Goal: Task Accomplishment & Management: Use online tool/utility

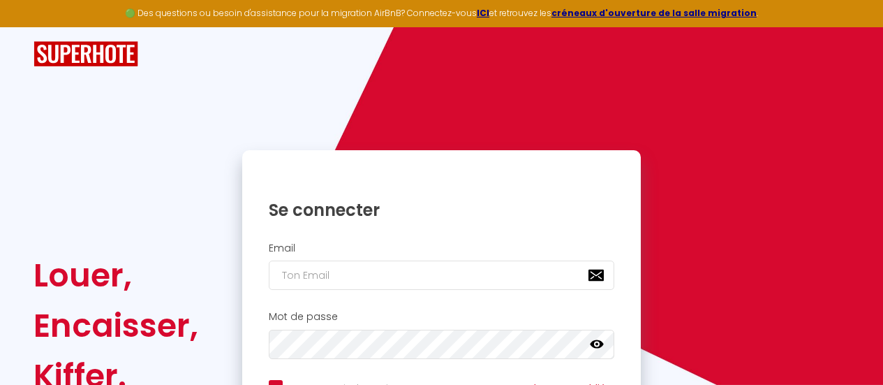
scroll to position [140, 0]
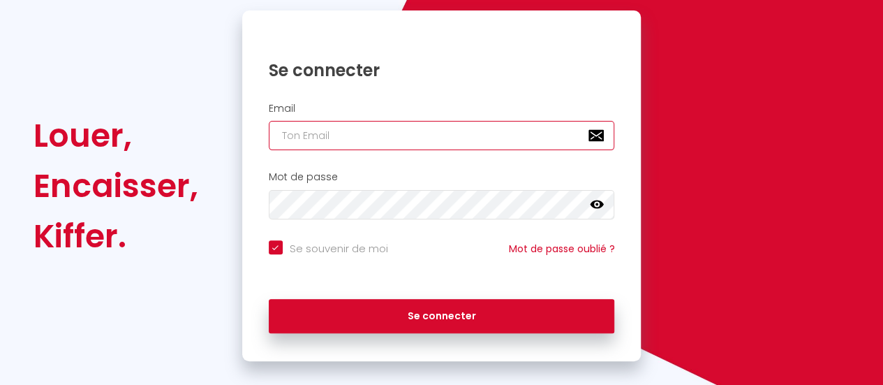
click at [451, 143] on input "email" at bounding box center [442, 135] width 346 height 29
type input "p"
checkbox input "true"
type input "pi"
checkbox input "true"
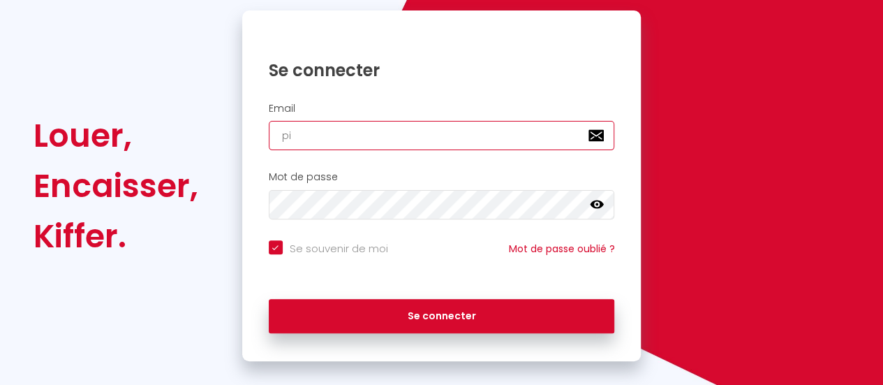
type input "pie"
checkbox input "true"
type input "pierre."
checkbox input "true"
type input "pierre.m"
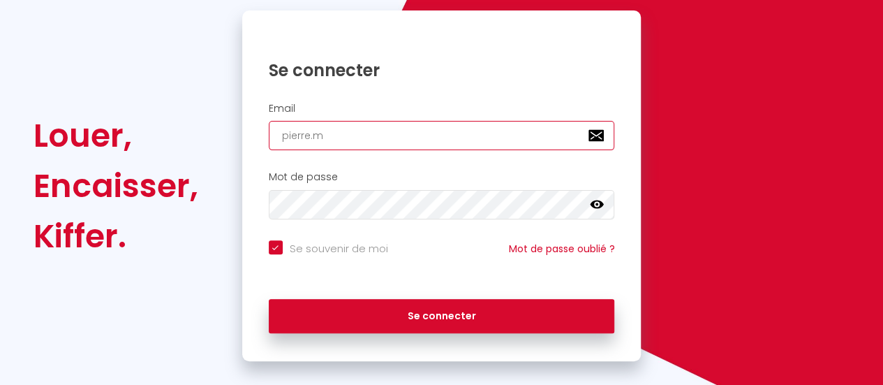
checkbox input "true"
type input "[DOMAIN_NAME]"
checkbox input "true"
type input "pierre.mor"
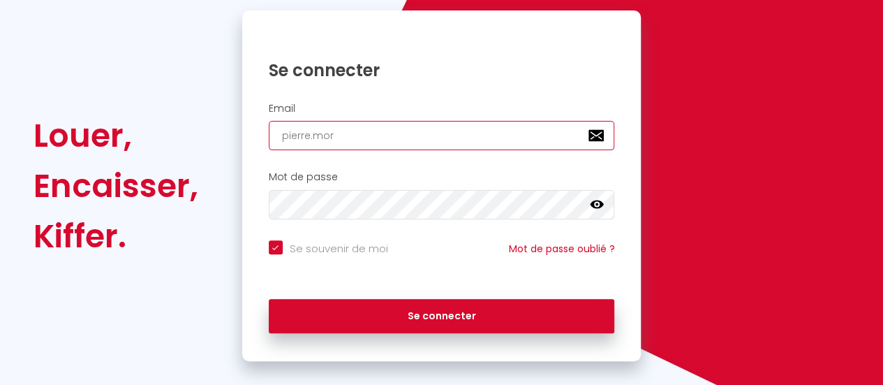
checkbox input "true"
type input "pierre.morl"
checkbox input "true"
type input "pierre.morla"
checkbox input "true"
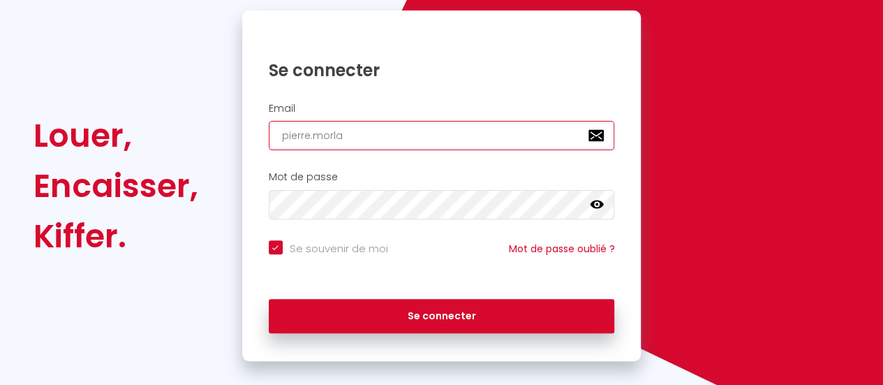
type input "pierre.morlay"
checkbox input "true"
type input "pierre.morlay@"
checkbox input "true"
type input "pierre.morlay@h"
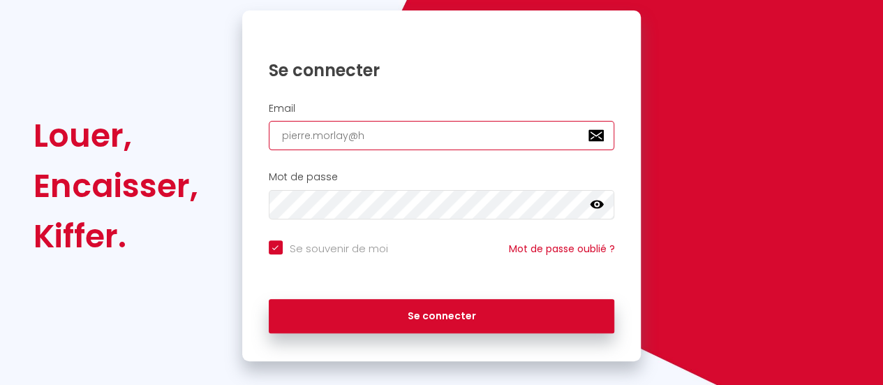
checkbox input "true"
type input "pierre.morlay@ho"
checkbox input "true"
type input "pierre.morlay@hot"
checkbox input "true"
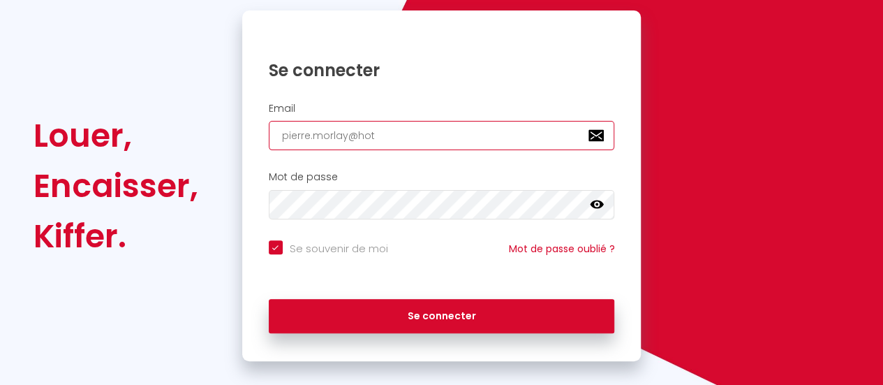
type input "pierre.morlay@hotm"
checkbox input "true"
type input "pierre.morlay@hotma"
checkbox input "true"
type input "pierre.morlay@hotmai"
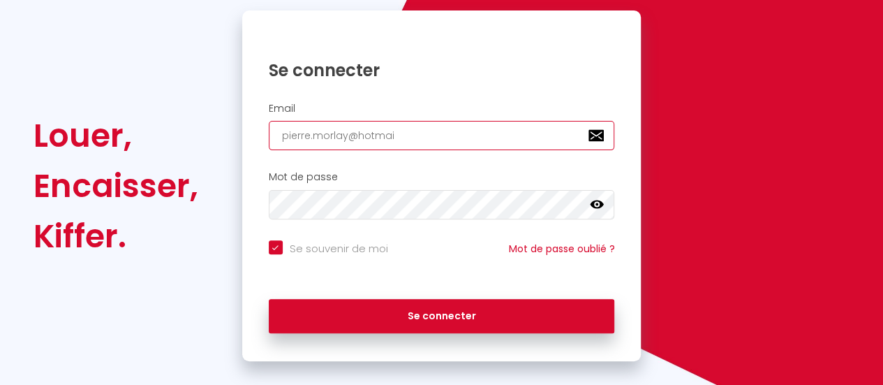
checkbox input "true"
type input "[EMAIL_ADDRESS]"
checkbox input "true"
type input "[EMAIL_ADDRESS]."
checkbox input "true"
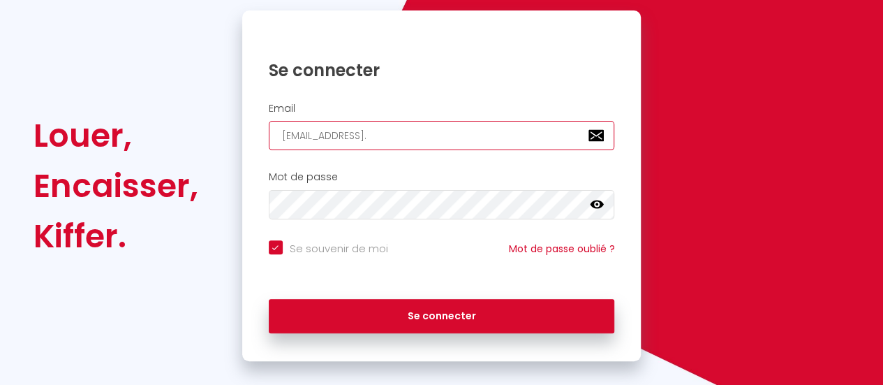
type input "pierre.morlay@hotmail.f"
checkbox input "true"
type input "[EMAIL_ADDRESS][DOMAIN_NAME]"
checkbox input "true"
type input "[EMAIL_ADDRESS][DOMAIN_NAME]"
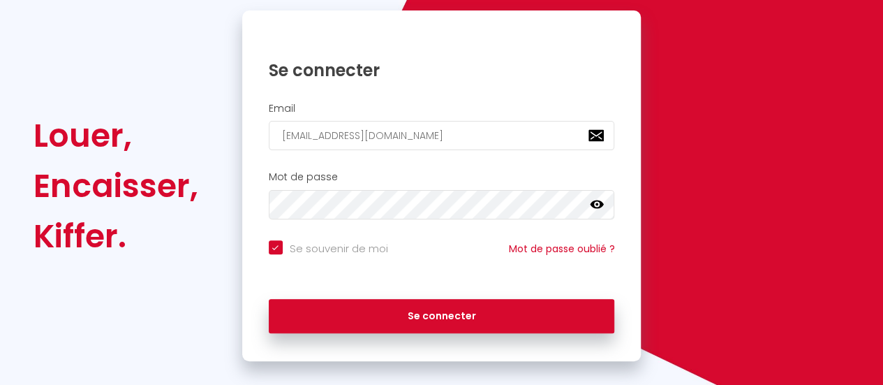
click at [596, 211] on link at bounding box center [597, 207] width 14 height 18
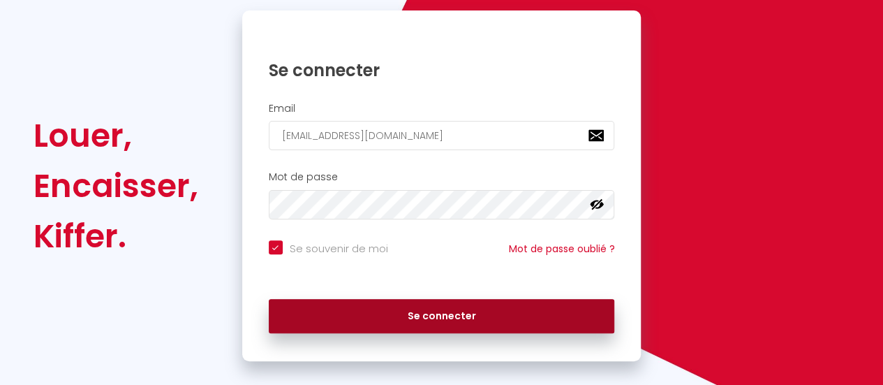
click at [410, 309] on button "Se connecter" at bounding box center [442, 316] width 346 height 35
checkbox input "true"
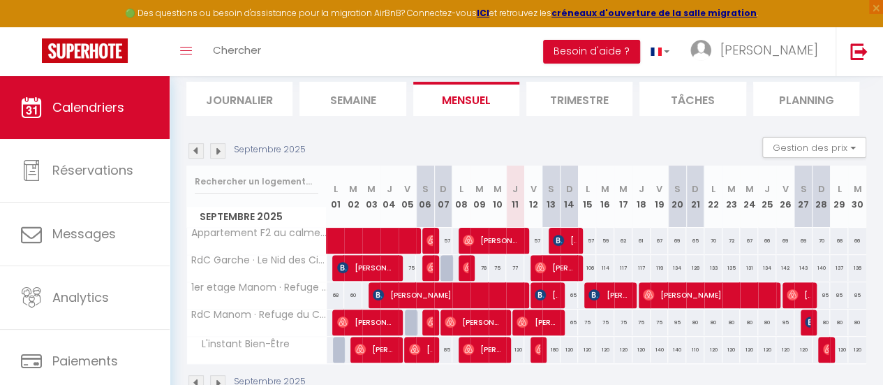
scroll to position [135, 0]
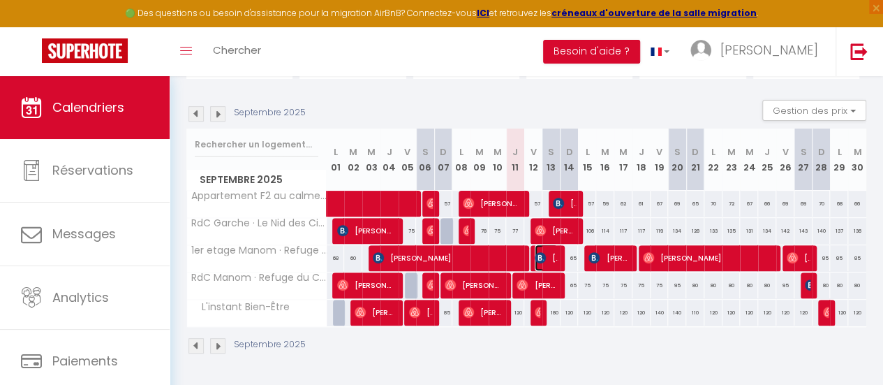
click at [543, 250] on span "[PERSON_NAME]" at bounding box center [546, 257] width 23 height 27
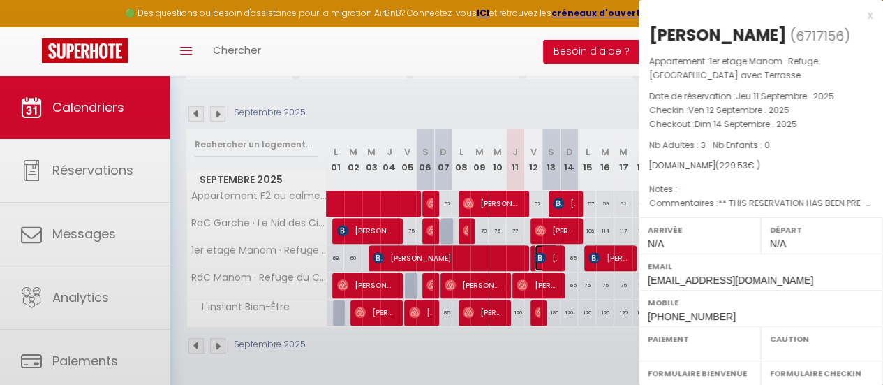
select select "OK"
select select "KO"
select select "0"
select select "1"
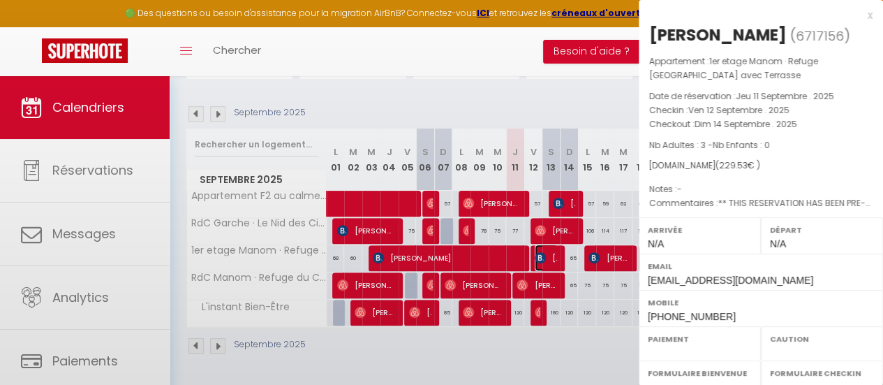
select select
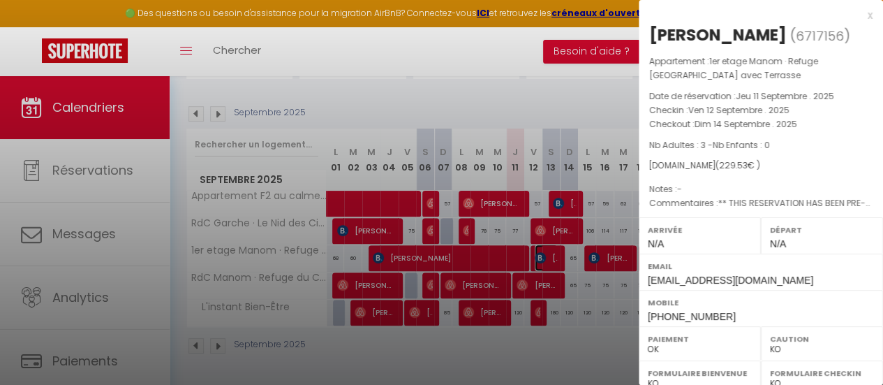
scroll to position [277, 0]
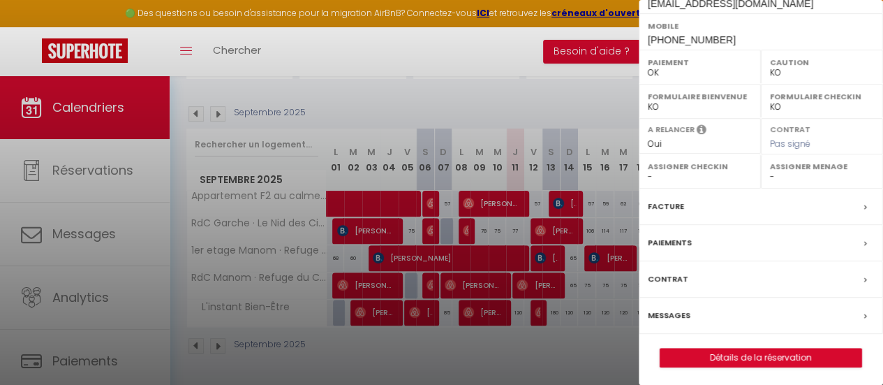
click at [693, 242] on div "Paiements" at bounding box center [761, 243] width 244 height 36
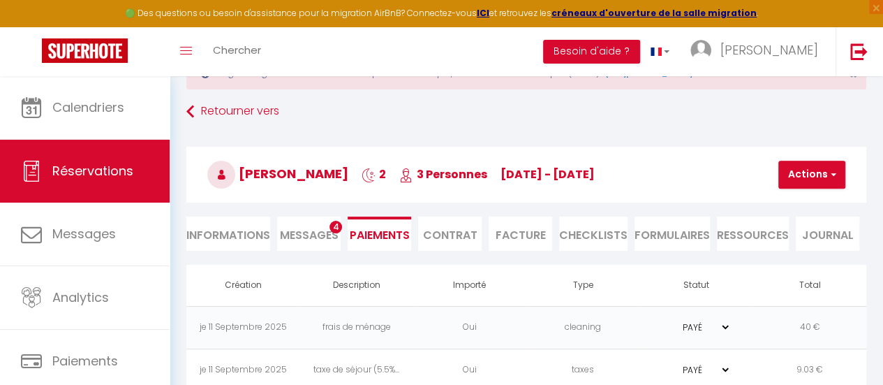
scroll to position [122, 0]
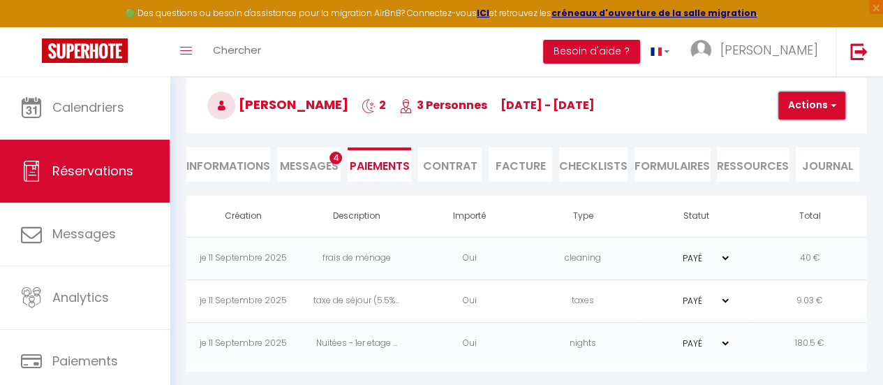
click at [823, 114] on button "Actions" at bounding box center [812, 105] width 67 height 28
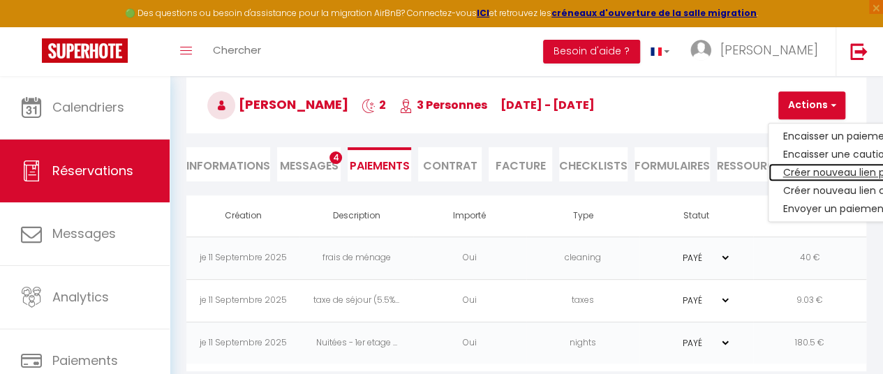
click at [832, 170] on link "Créer nouveau lien paiement" at bounding box center [855, 172] width 172 height 18
select select "nights"
type input "[EMAIL_ADDRESS][DOMAIN_NAME]"
select select "11797"
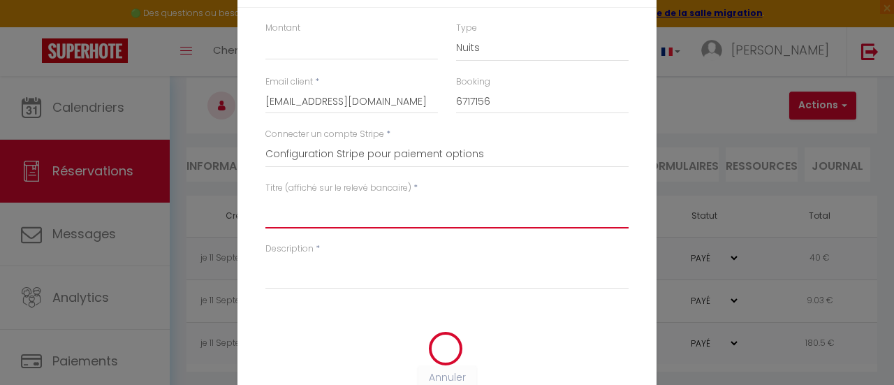
click at [399, 214] on textarea "Titre (affiché sur le relevé bancaire)" at bounding box center [446, 212] width 363 height 34
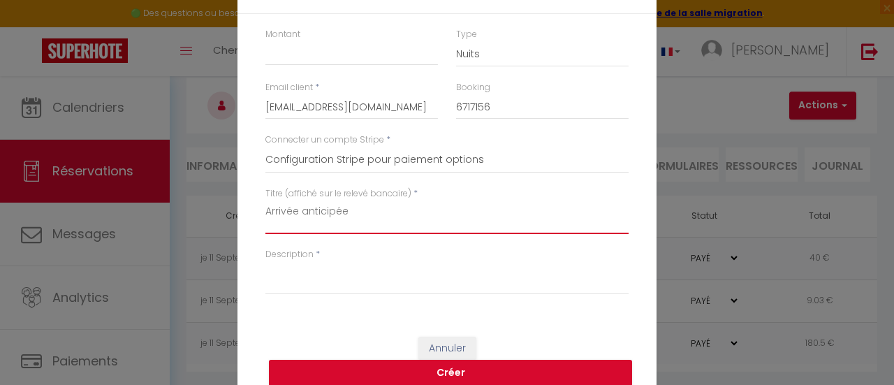
drag, startPoint x: 399, startPoint y: 214, endPoint x: 241, endPoint y: 207, distance: 158.6
click at [241, 207] on div "Montant Type Nuits Frais de ménage Taxe de séjour Autre Email client * [EMAIL_A…" at bounding box center [446, 168] width 419 height 309
type textarea "Arrivée anticipée"
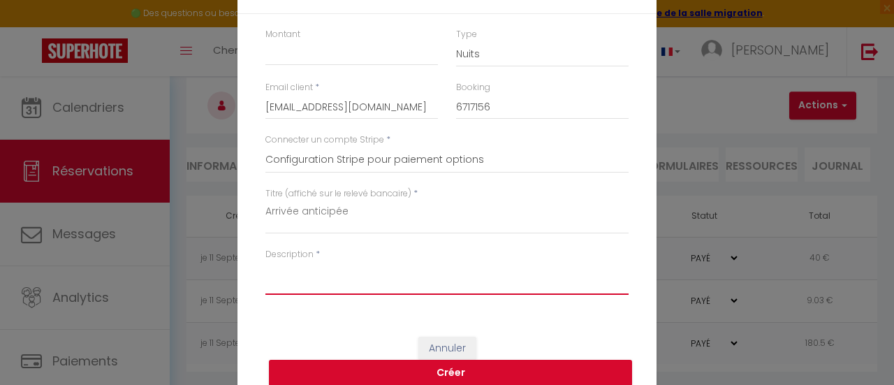
click at [362, 282] on textarea "Description" at bounding box center [446, 278] width 363 height 34
paste textarea "Arrivée anticipée"
type textarea "Arrivée anticipée"
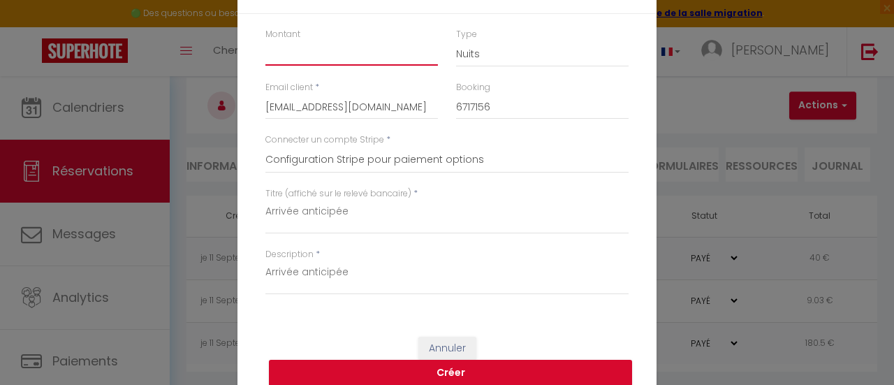
click at [309, 51] on input "Montant" at bounding box center [351, 53] width 172 height 25
type input "20"
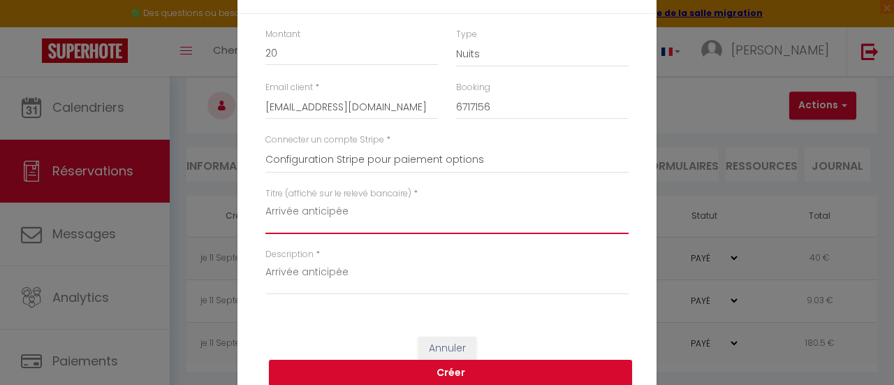
click at [410, 214] on textarea "Arrivée anticipée" at bounding box center [446, 217] width 363 height 34
drag, startPoint x: 427, startPoint y: 221, endPoint x: 342, endPoint y: 214, distance: 85.5
click at [342, 214] on textarea "Arrivée anticipée 14h30" at bounding box center [446, 217] width 363 height 34
type textarea "Arrivée anticipée 14h30"
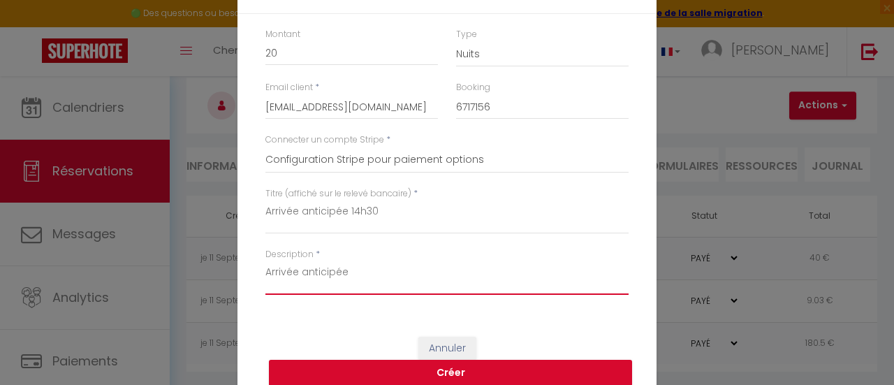
click at [389, 270] on textarea "Arrivée anticipée" at bounding box center [446, 278] width 363 height 34
paste textarea "14h30"
type textarea "Arrivée anticipée 14h30"
click at [505, 369] on button "Créer" at bounding box center [450, 373] width 363 height 27
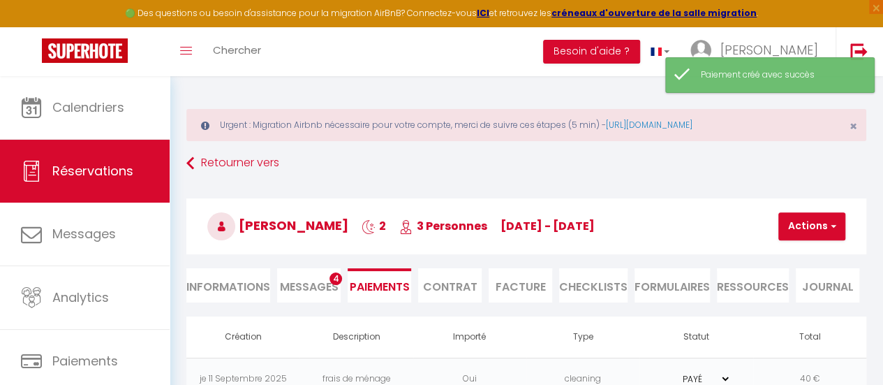
select select "0"
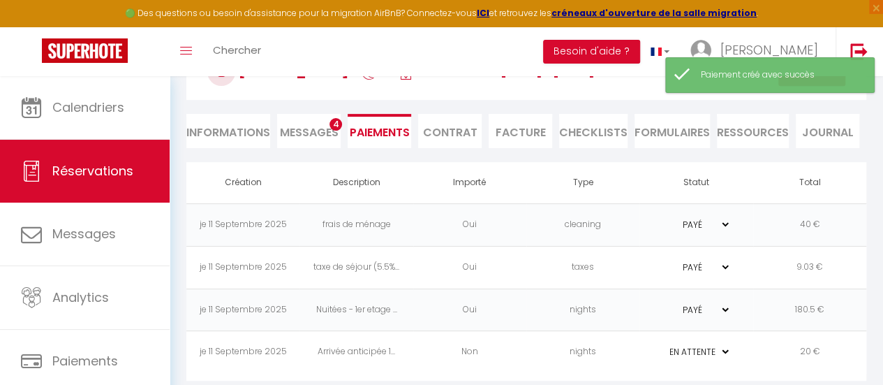
scroll to position [163, 0]
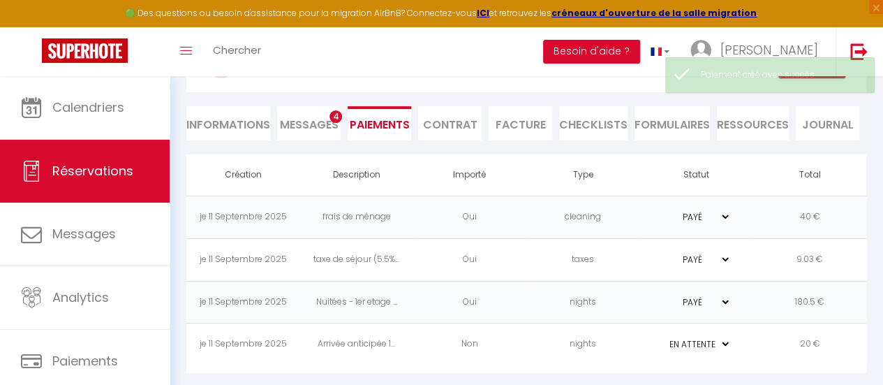
click at [421, 341] on td "Non" at bounding box center [469, 344] width 113 height 43
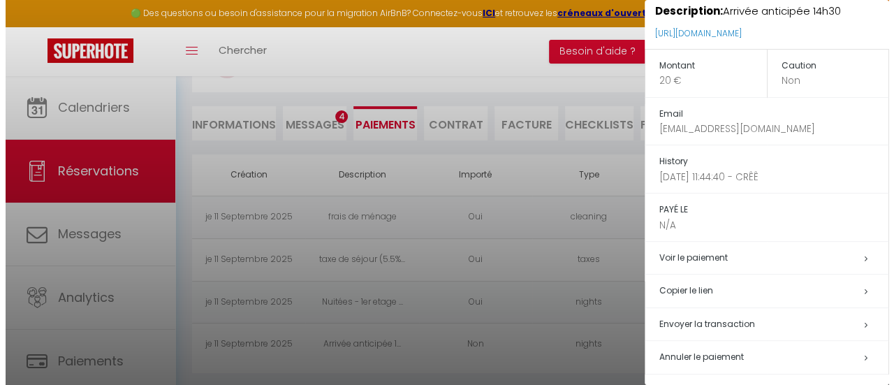
scroll to position [78, 0]
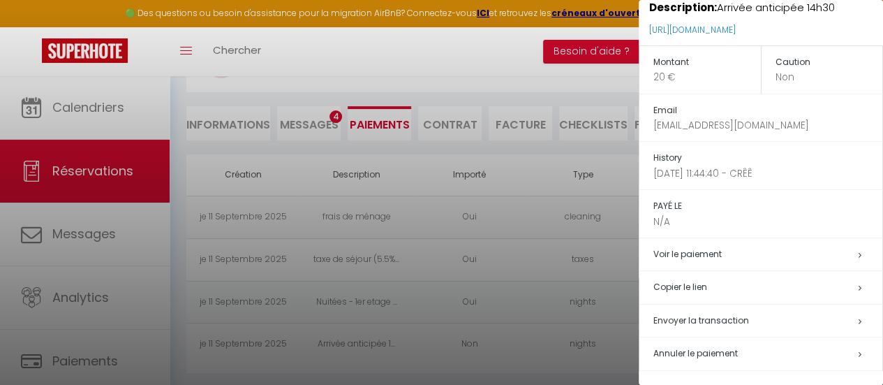
click at [734, 319] on span "Envoyer la transaction" at bounding box center [702, 320] width 96 height 12
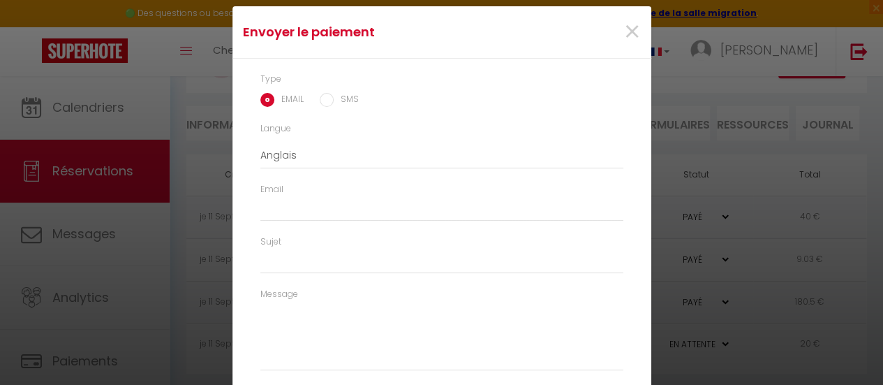
select select "fr"
type input "[EMAIL_ADDRESS][DOMAIN_NAME]"
type input "Demande de paiement"
type textarea "Bonjour, Nous vous invitons à cliquer sur le lien ci-dessous pour effectuer le …"
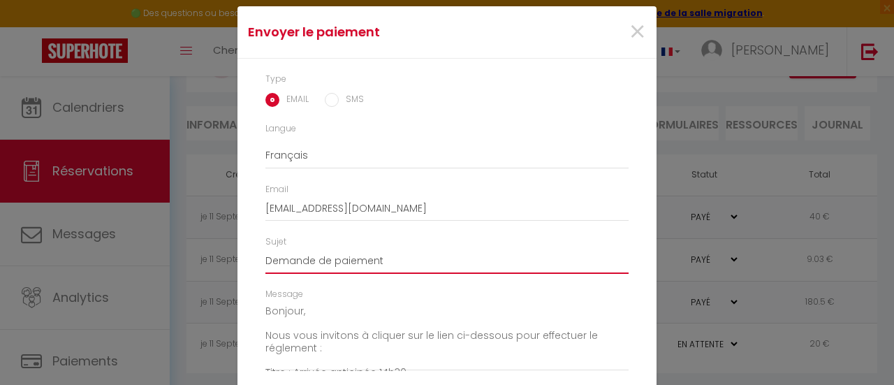
drag, startPoint x: 415, startPoint y: 266, endPoint x: 278, endPoint y: 260, distance: 137.0
click at [278, 260] on input "Demande de paiement" at bounding box center [446, 261] width 363 height 25
type input "D"
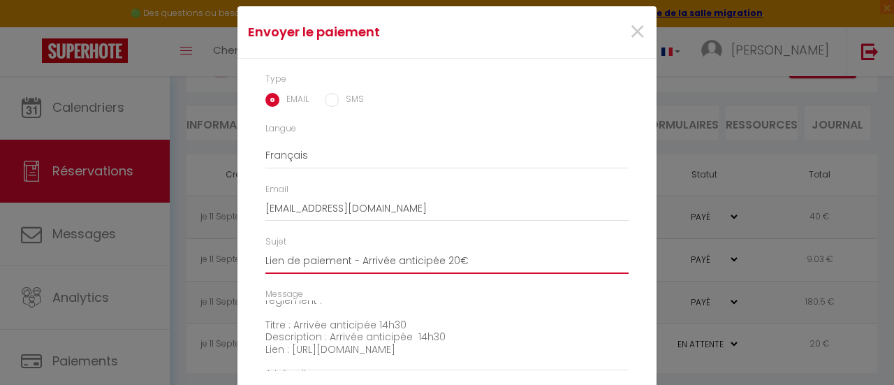
scroll to position [70, 0]
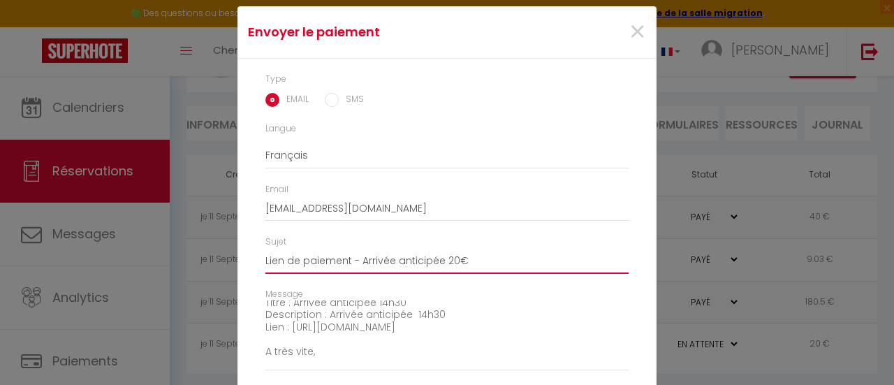
type input "Lien de paiement - Arrivée anticipée 20€"
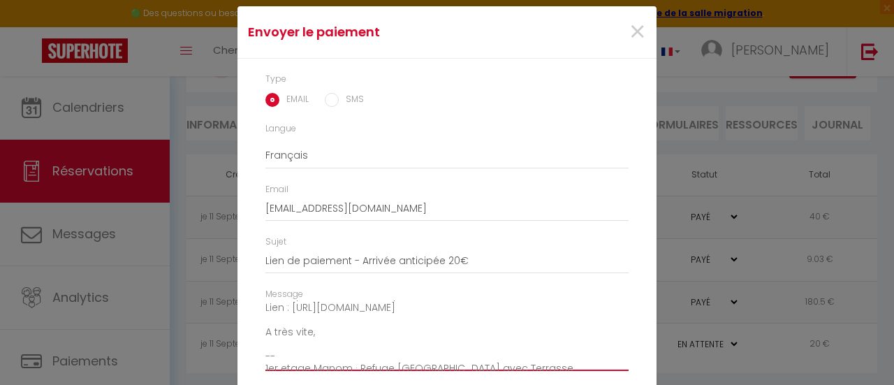
scroll to position [98, 0]
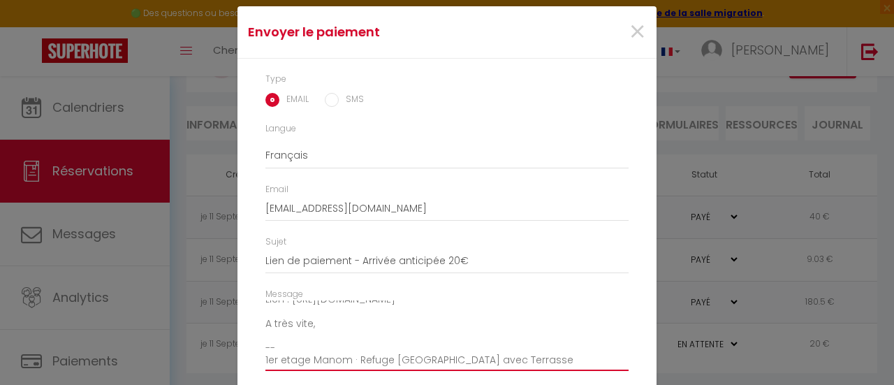
drag, startPoint x: 300, startPoint y: 344, endPoint x: 263, endPoint y: 345, distance: 37.0
click at [265, 345] on textarea "Bonjour, Nous vous invitons à cliquer sur le lien ci-dessous pour effectuer le …" at bounding box center [446, 335] width 363 height 71
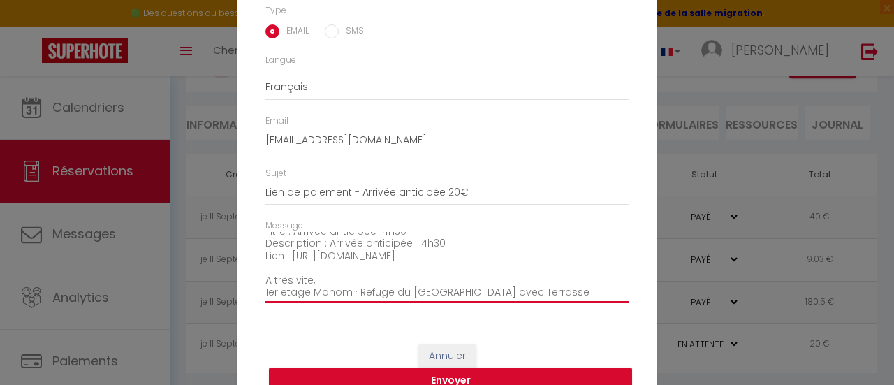
scroll to position [70, 0]
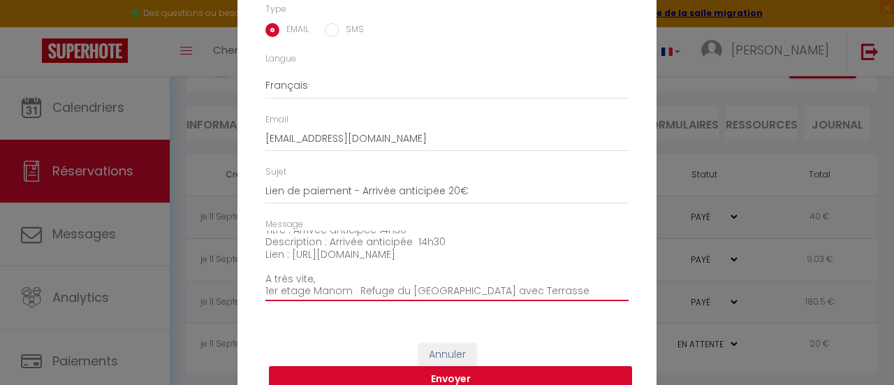
type textarea "Bonjour, Nous vous invitons à cliquer sur le lien ci-dessous pour effectuer le …"
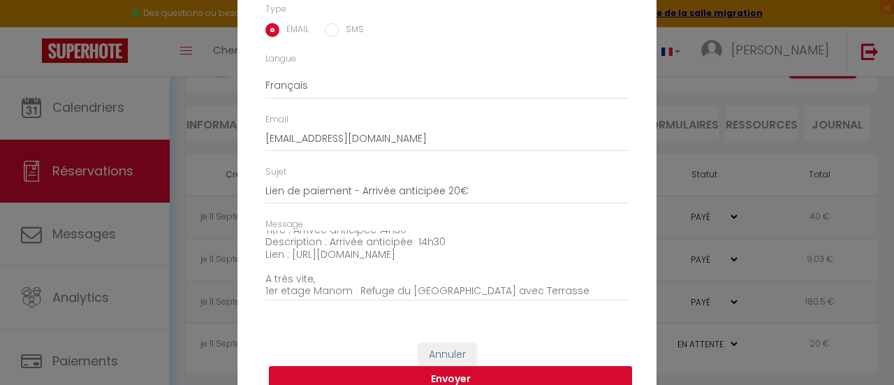
click at [508, 374] on button "Envoyer" at bounding box center [450, 379] width 363 height 27
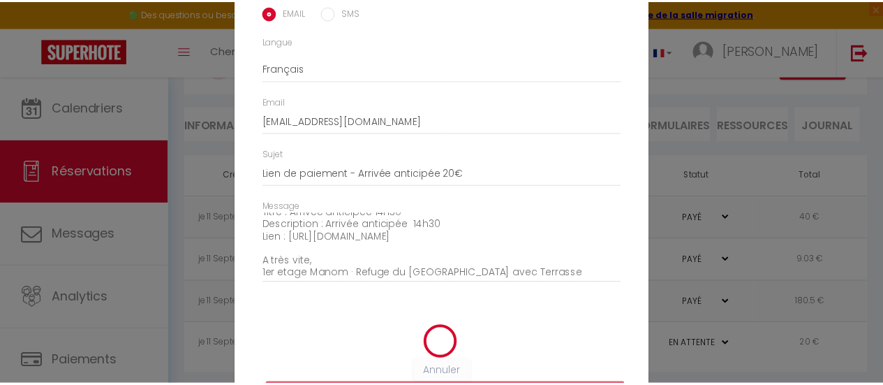
scroll to position [52, 0]
